Goal: Task Accomplishment & Management: Manage account settings

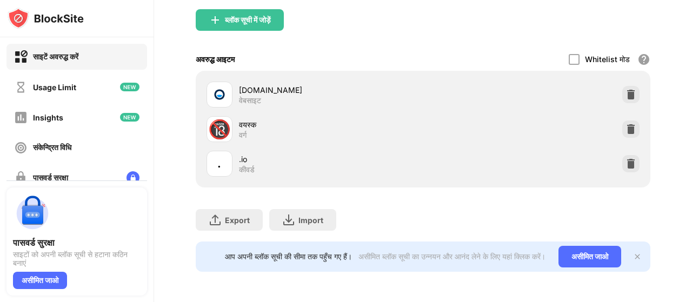
scroll to position [165, 0]
click at [625, 159] on img at bounding box center [630, 163] width 11 height 11
